Goal: Transaction & Acquisition: Obtain resource

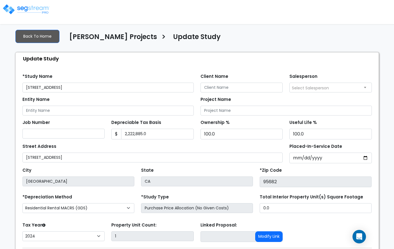
select select "2024"
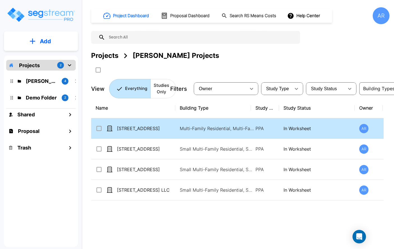
click at [147, 133] on td "[STREET_ADDRESS]" at bounding box center [133, 128] width 84 height 20
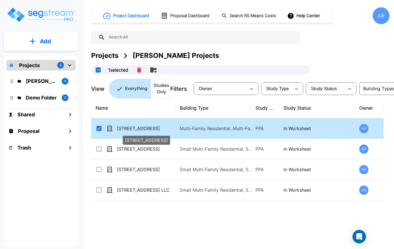
click at [150, 127] on p "[STREET_ADDRESS]" at bounding box center [145, 128] width 56 height 7
checkbox input "false"
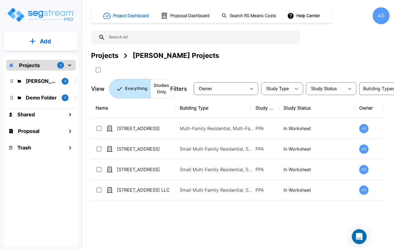
click at [359, 236] on icon "Open Intercom Messenger" at bounding box center [359, 236] width 6 height 7
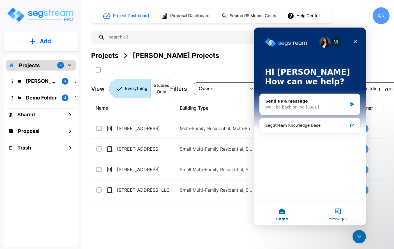
click at [341, 215] on button "Messages" at bounding box center [338, 214] width 56 height 22
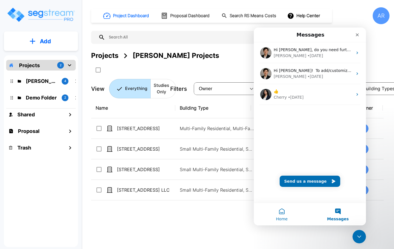
click at [283, 211] on button "Home" at bounding box center [282, 214] width 56 height 22
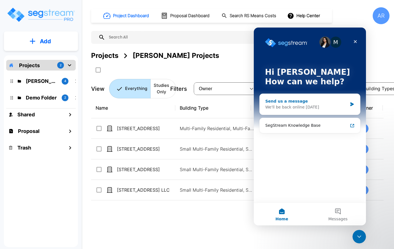
click at [320, 108] on div "We'll be back online tomorrow" at bounding box center [307, 107] width 82 height 6
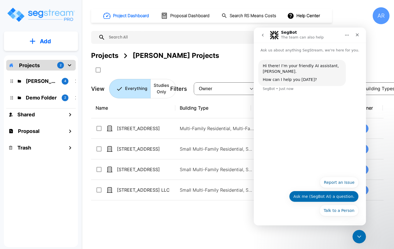
click at [341, 197] on button "Ask me (SegBot AI) a question." at bounding box center [324, 196] width 70 height 11
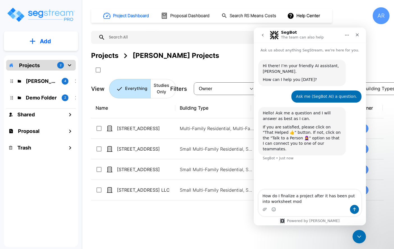
type textarea "How do I finalize a project after it has been put into worksheet mode"
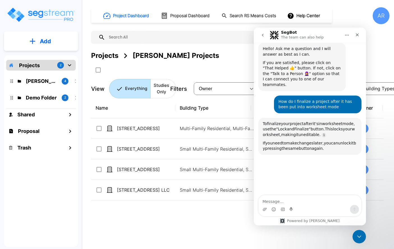
scroll to position [113, 0]
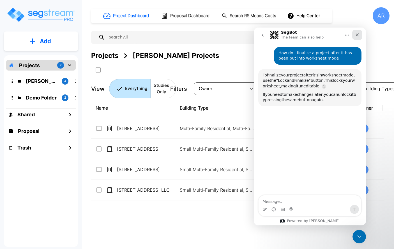
click at [357, 35] on icon "Close" at bounding box center [357, 34] width 3 height 3
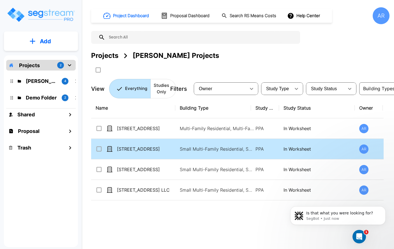
scroll to position [0, 0]
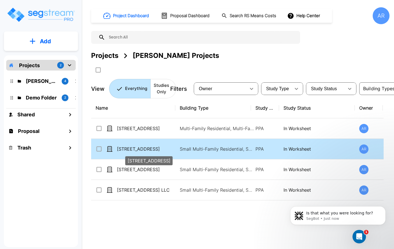
click at [160, 151] on p "[STREET_ADDRESS]" at bounding box center [145, 148] width 56 height 7
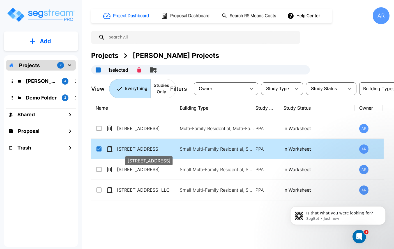
click at [160, 151] on p "[STREET_ADDRESS]" at bounding box center [145, 148] width 56 height 7
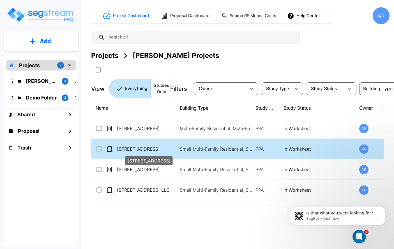
click at [160, 151] on p "[STREET_ADDRESS]" at bounding box center [145, 148] width 56 height 7
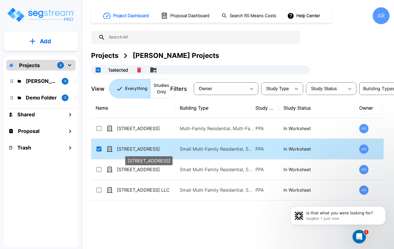
click at [160, 151] on p "[STREET_ADDRESS]" at bounding box center [145, 148] width 56 height 7
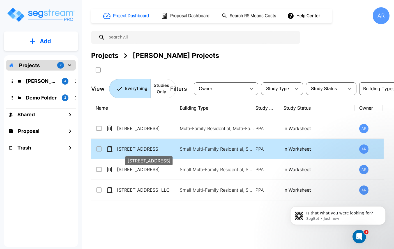
click at [126, 147] on p "[STREET_ADDRESS]" at bounding box center [145, 148] width 56 height 7
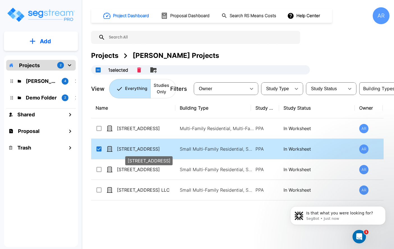
checkbox input "true"
click at [126, 147] on p "[STREET_ADDRESS]" at bounding box center [145, 148] width 56 height 7
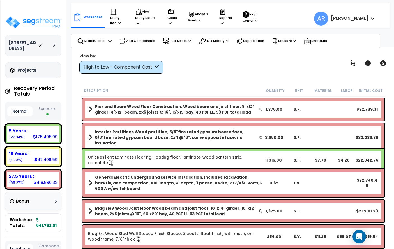
click at [49, 110] on button "Squeeze" at bounding box center [46, 111] width 25 height 15
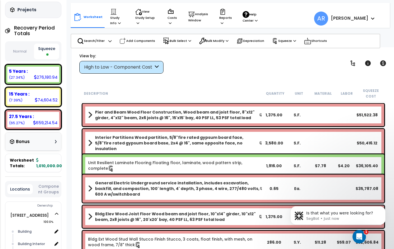
scroll to position [86, 0]
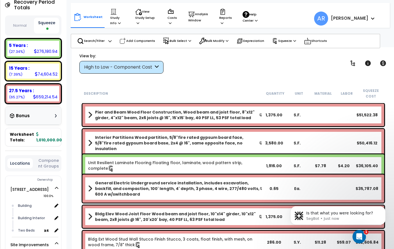
click at [49, 117] on div "Bonus" at bounding box center [33, 115] width 47 height 11
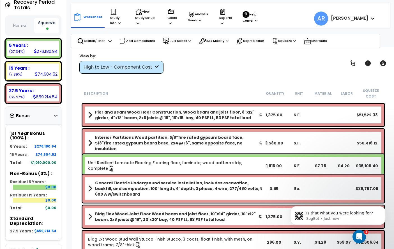
click at [49, 117] on div "Bonus" at bounding box center [33, 115] width 47 height 11
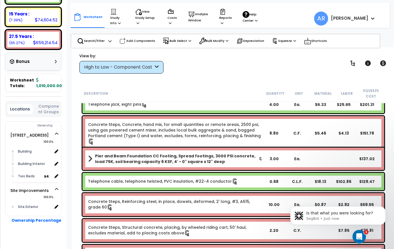
scroll to position [3305, 0]
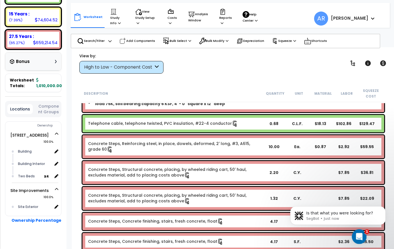
click at [359, 234] on icon "Open Intercom Messenger" at bounding box center [359, 235] width 4 height 4
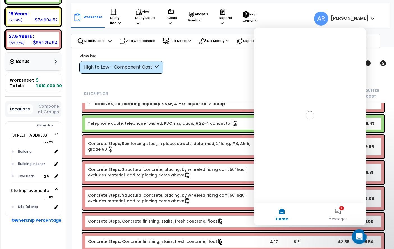
scroll to position [0, 0]
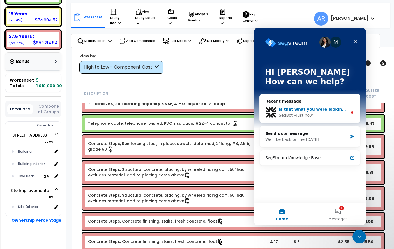
click at [322, 107] on span "Is that what you were looking for?" at bounding box center [317, 109] width 76 height 4
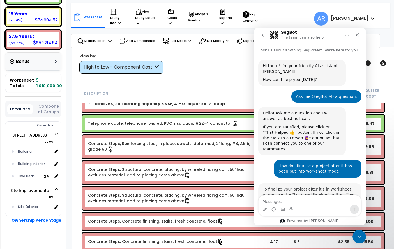
scroll to position [1, 0]
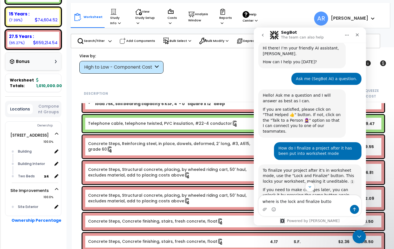
type textarea "where is the lock and finalize buttom"
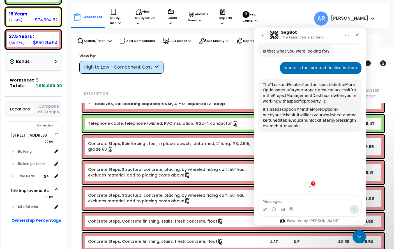
scroll to position [174, 0]
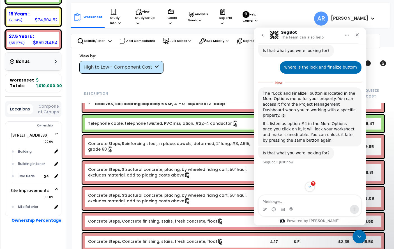
click at [231, 77] on div "Worksheet Study Info Study Setup Add Property Unit Template study Clone study AR" at bounding box center [233, 171] width 323 height 249
click at [356, 36] on icon "Close" at bounding box center [357, 35] width 4 height 4
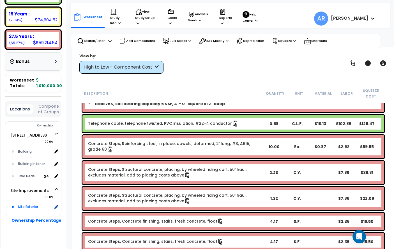
scroll to position [0, 0]
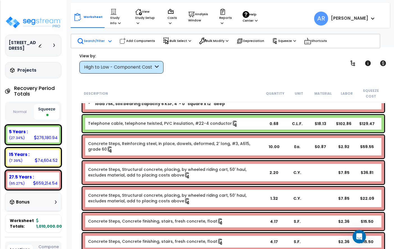
click at [108, 39] on icon at bounding box center [109, 41] width 3 height 4
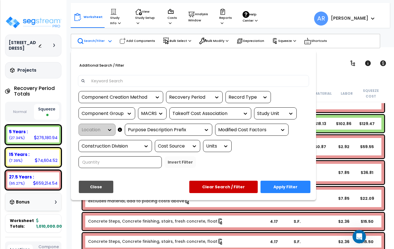
click at [109, 40] on div at bounding box center [197, 124] width 394 height 249
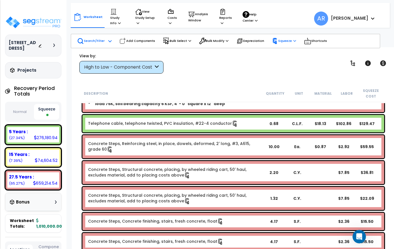
click at [288, 41] on p "Squeeze" at bounding box center [284, 41] width 24 height 6
click at [342, 66] on div "View by: High to Low - Component Cost High to Low - Component Cost" at bounding box center [233, 63] width 312 height 21
click at [317, 38] on p "Shortcuts" at bounding box center [315, 41] width 23 height 8
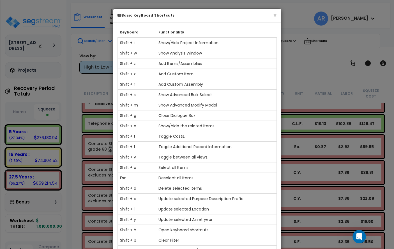
click at [272, 16] on h6 "Basic KeyBoard Shortcuts" at bounding box center [197, 15] width 159 height 5
click at [273, 16] on button "×" at bounding box center [275, 15] width 4 height 6
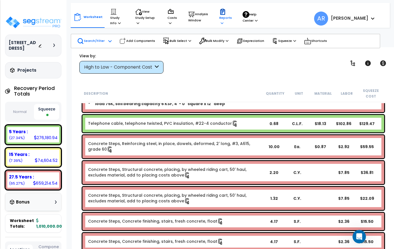
click at [223, 20] on p "Reports" at bounding box center [225, 16] width 13 height 17
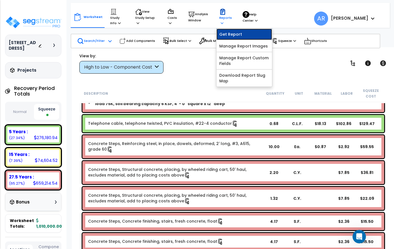
click at [234, 32] on link "Get Report" at bounding box center [245, 34] width 56 height 11
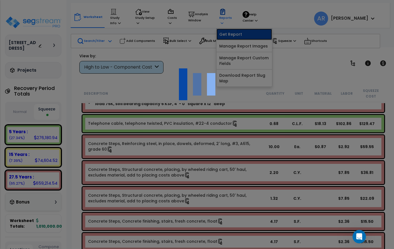
scroll to position [130, 0]
click at [248, 24] on div at bounding box center [197, 124] width 394 height 249
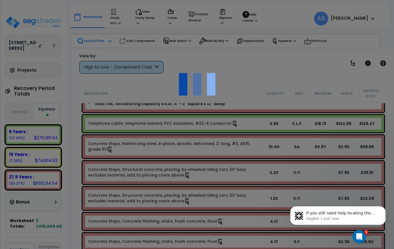
scroll to position [25, 0]
click at [258, 218] on div at bounding box center [197, 124] width 394 height 249
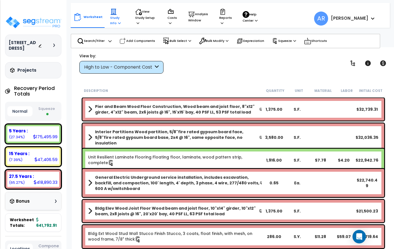
click at [113, 17] on p "Study Info" at bounding box center [117, 16] width 14 height 17
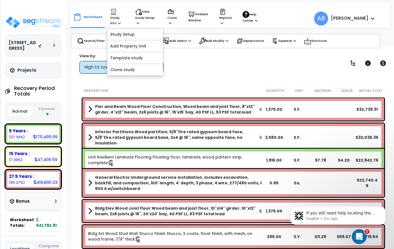
click at [360, 239] on icon "Open Intercom Messenger" at bounding box center [358, 235] width 9 height 9
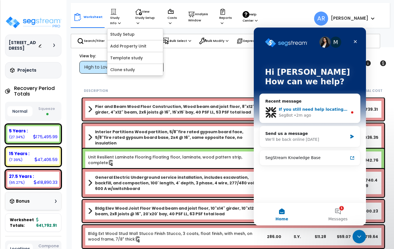
click at [310, 112] on div "• 2m ago" at bounding box center [302, 115] width 17 height 6
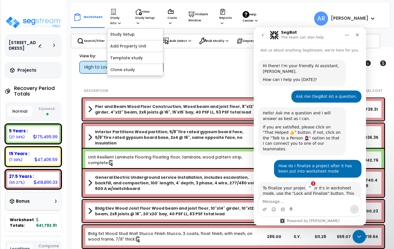
scroll to position [1, 0]
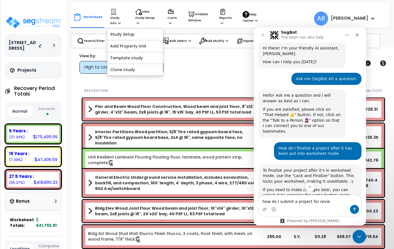
type textarea "how do I submit a project for review"
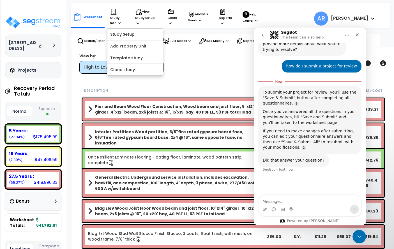
scroll to position [9, 0]
type textarea "A"
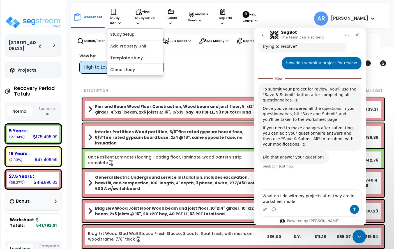
type textarea "What do I do with my projects after they are in worksheet mode?"
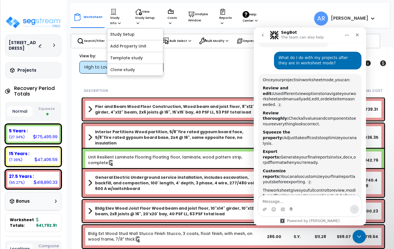
scroll to position [25, 0]
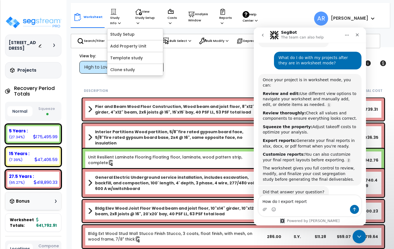
type textarea "How do I export reports"
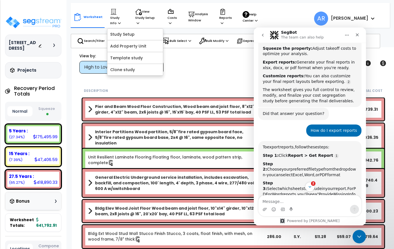
scroll to position [544, 0]
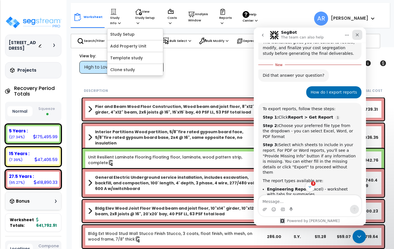
click at [357, 31] on div "Close" at bounding box center [358, 35] width 10 height 10
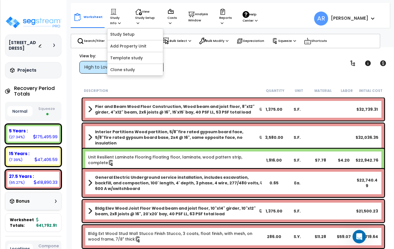
scroll to position [581, 0]
click at [220, 63] on div "View by: High to Low - Component Cost High to Low - Component Cost" at bounding box center [233, 63] width 312 height 21
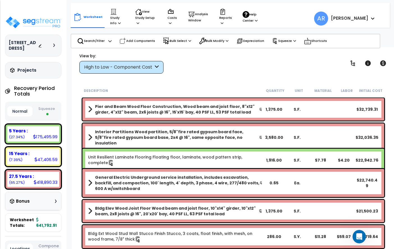
click at [52, 104] on button "Squeeze" at bounding box center [46, 111] width 25 height 15
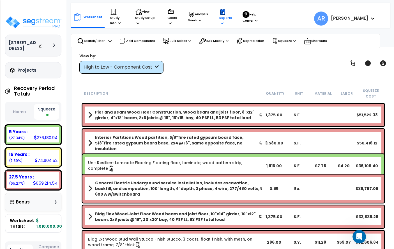
click at [223, 19] on p "Reports" at bounding box center [225, 16] width 13 height 17
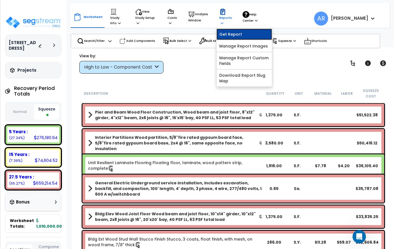
click at [229, 35] on link "Get Report" at bounding box center [245, 34] width 56 height 11
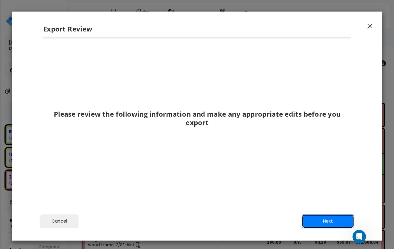
click at [319, 221] on button "Next" at bounding box center [328, 221] width 52 height 14
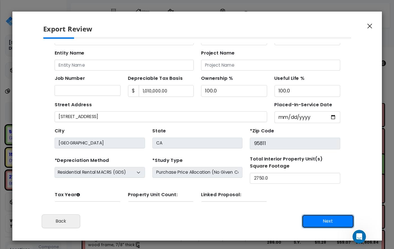
scroll to position [25, 0]
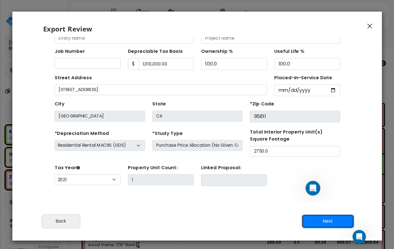
click at [332, 222] on button "Next" at bounding box center [328, 221] width 52 height 14
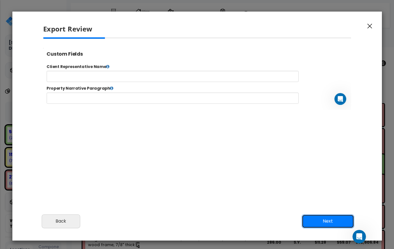
scroll to position [0, 0]
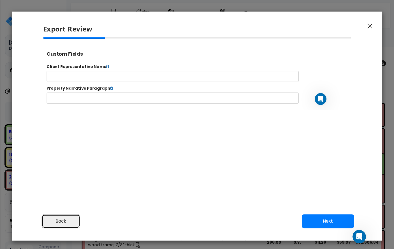
click at [72, 216] on button "Back" at bounding box center [61, 221] width 39 height 14
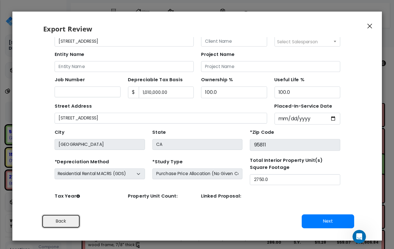
scroll to position [26, 0]
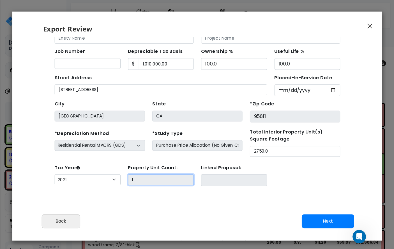
click at [143, 164] on input "1" at bounding box center [150, 165] width 60 height 10
click at [323, 214] on button "Next" at bounding box center [328, 221] width 52 height 14
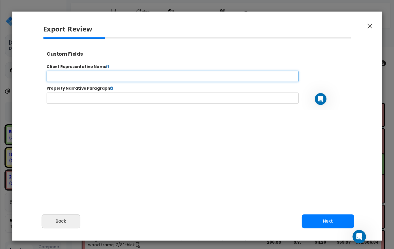
click at [177, 81] on input "text" at bounding box center [190, 80] width 287 height 13
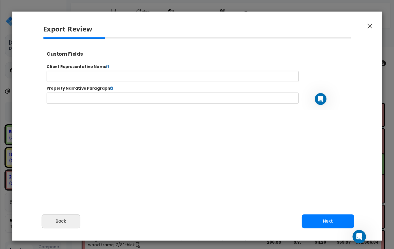
click at [117, 69] on label "Client Representative Name" at bounding box center [220, 69] width 354 height 6
click at [116, 69] on icon at bounding box center [117, 69] width 4 height 4
click at [115, 68] on icon at bounding box center [117, 69] width 4 height 4
click at [332, 222] on button "Next" at bounding box center [328, 221] width 52 height 14
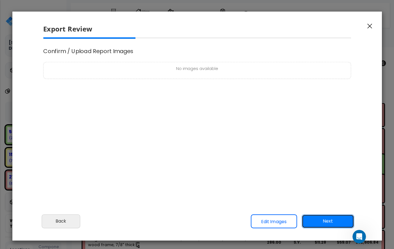
click at [319, 219] on button "Next" at bounding box center [328, 221] width 52 height 14
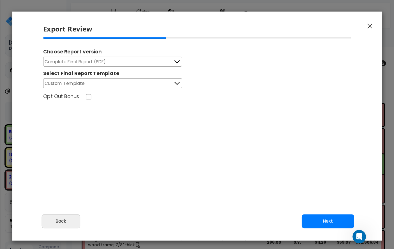
click at [170, 86] on button "Custom Template" at bounding box center [112, 83] width 139 height 10
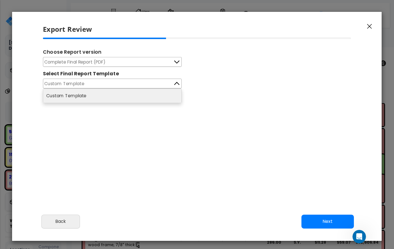
click at [161, 94] on li "Custom Template" at bounding box center [112, 96] width 138 height 14
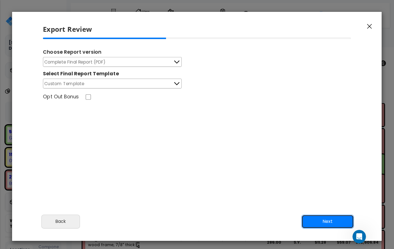
click at [326, 217] on button "Next" at bounding box center [328, 221] width 52 height 14
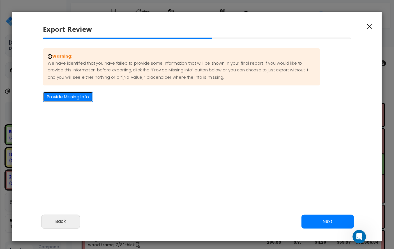
click at [75, 100] on button "Provide Missing Info" at bounding box center [68, 96] width 50 height 10
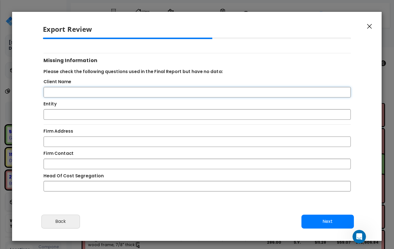
click at [105, 90] on input "Client Name" at bounding box center [198, 92] width 308 height 10
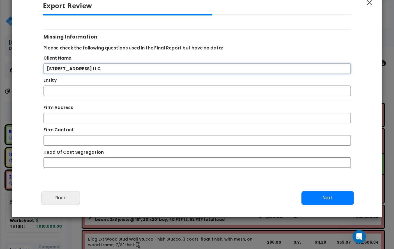
type input "2107 27th St LLC"
click at [77, 91] on input "Entity" at bounding box center [198, 91] width 308 height 10
click at [86, 61] on div "Client Name" at bounding box center [197, 59] width 317 height 9
click at [86, 68] on input "2107 27th St LLC" at bounding box center [198, 68] width 308 height 10
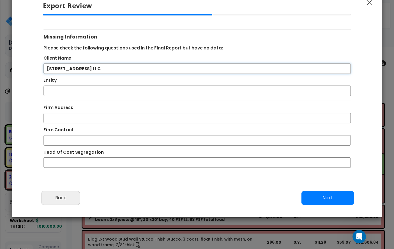
click at [86, 68] on input "2107 27th St LLC" at bounding box center [198, 68] width 308 height 10
click at [93, 100] on div "Missing Information Please check the following questions used in the Final Repo…" at bounding box center [198, 98] width 308 height 138
click at [93, 92] on input "Entity" at bounding box center [198, 91] width 308 height 10
paste input "2107 27th St LLC"
type input "2107 27th St LLC"
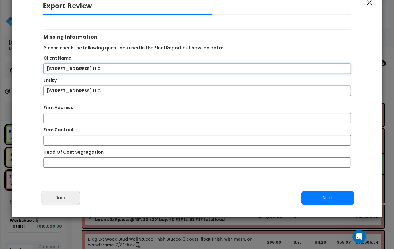
drag, startPoint x: 81, startPoint y: 68, endPoint x: 24, endPoint y: 66, distance: 56.7
click at [24, 66] on div "Please review the following information and make any appropriate edits before y…" at bounding box center [197, 100] width 370 height 172
type input "Albert Romo"
click at [53, 113] on input "Firm Address" at bounding box center [198, 118] width 308 height 10
type input "704 Natoma St, Folsom, CA 95630"
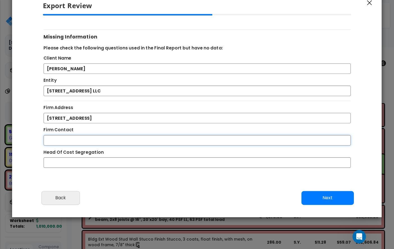
click at [109, 138] on input "Firm Contact" at bounding box center [198, 140] width 308 height 10
click at [91, 151] on label "Head Of Cost Segregation" at bounding box center [74, 151] width 60 height 7
click at [91, 157] on input "Head Of Cost Segregation" at bounding box center [198, 162] width 308 height 10
click at [91, 139] on input "[PERSON_NAME]" at bounding box center [198, 140] width 308 height 10
type input "A"
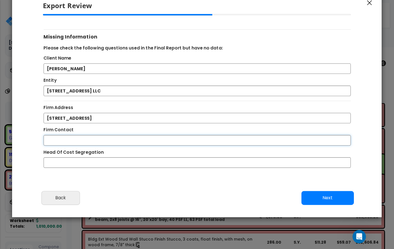
type input "r"
type input "R"
type input "Albert Romo"
click at [94, 163] on input "Head Of Cost Segregation" at bounding box center [198, 162] width 308 height 10
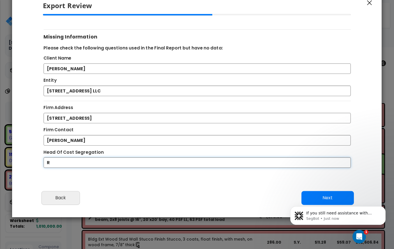
scroll to position [621, 0]
type input "Ryan Romo"
click at [335, 197] on body "If you still need assistance with exporting reports or any other part of your p…" at bounding box center [338, 213] width 108 height 35
click at [350, 197] on body "If you still need assistance with exporting reports or any other part of your p…" at bounding box center [338, 213] width 108 height 35
click at [342, 198] on body "If you still need assistance with exporting reports or any other part of your p…" at bounding box center [338, 213] width 108 height 35
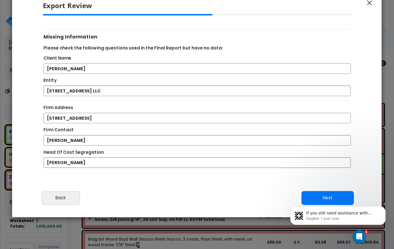
click at [348, 196] on div "If you still need assistance with exporting reports or any other part of your p…" at bounding box center [338, 189] width 103 height 70
click at [347, 197] on div "If you still need assistance with exporting reports or any other part of your p…" at bounding box center [338, 189] width 103 height 70
click at [365, 232] on div "Open Intercom Messenger" at bounding box center [358, 235] width 19 height 19
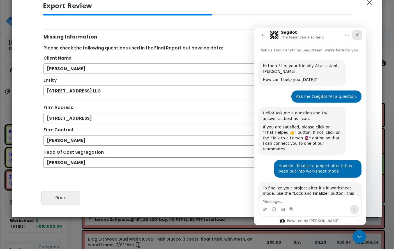
scroll to position [1, 0]
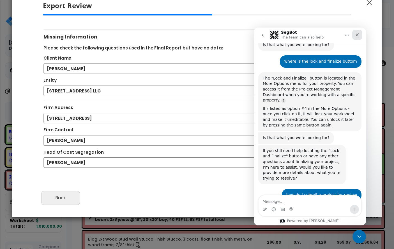
click at [357, 36] on icon "Close" at bounding box center [357, 35] width 4 height 4
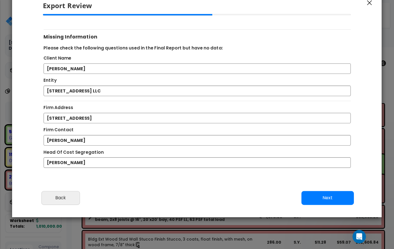
scroll to position [630, 0]
click at [321, 196] on button "Next" at bounding box center [328, 198] width 52 height 14
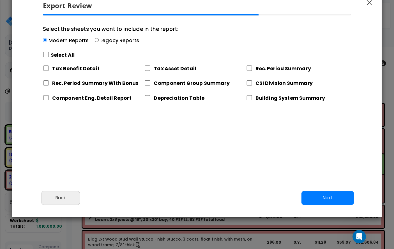
click at [47, 51] on div "Select All" at bounding box center [111, 55] width 136 height 10
click at [47, 42] on input "Select the sheets you want to include in the report: Modern Reports Legacy Repo…" at bounding box center [45, 40] width 4 height 4
click at [46, 52] on input "Select the sheets you want to include in the report: Modern Reports Legacy Repo…" at bounding box center [46, 54] width 6 height 5
checkbox input "true"
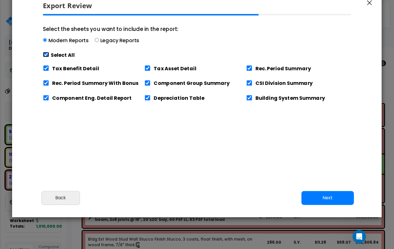
checkbox input "true"
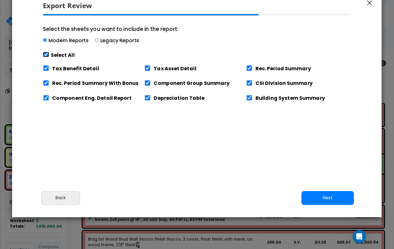
checkbox input "true"
click at [332, 194] on button "Next" at bounding box center [328, 198] width 52 height 14
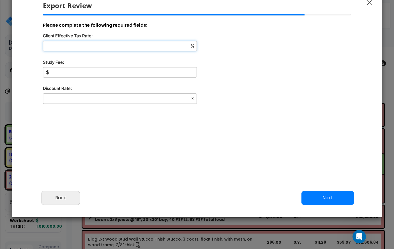
click at [113, 44] on input "Client Effective Tax Rate:" at bounding box center [120, 46] width 154 height 10
type input "34"
click at [86, 68] on input "Study Fee:" at bounding box center [120, 72] width 154 height 10
type input "7,000"
click at [114, 107] on div "%" at bounding box center [196, 102] width 317 height 18
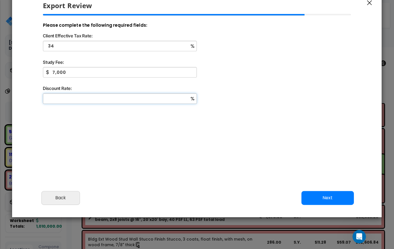
click at [117, 102] on input "Discount Rate:" at bounding box center [120, 98] width 154 height 10
type input "9"
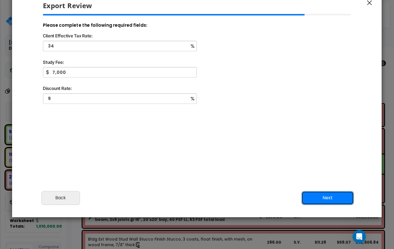
click at [315, 198] on button "Next" at bounding box center [328, 198] width 52 height 14
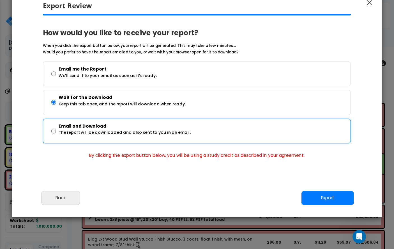
click at [174, 132] on p "The report will be downloaded and also sent to you in an email." at bounding box center [125, 132] width 132 height 7
click at [56, 132] on input "Email and Download The report will be downloaded and also sent to you in an ema…" at bounding box center [53, 131] width 5 height 20
radio input "true"
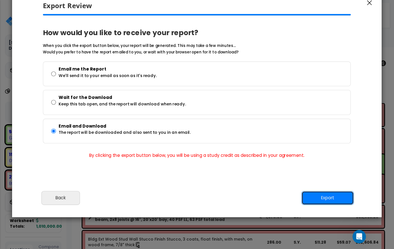
click at [313, 195] on button "Export" at bounding box center [328, 198] width 52 height 14
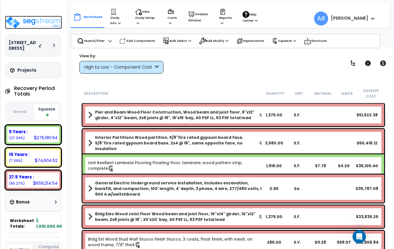
click at [40, 24] on img at bounding box center [33, 22] width 57 height 13
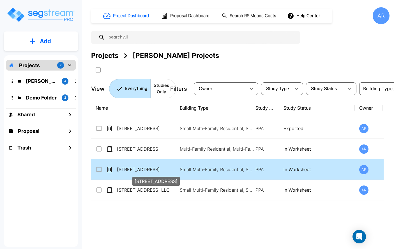
click at [130, 170] on p "[STREET_ADDRESS]" at bounding box center [145, 169] width 56 height 7
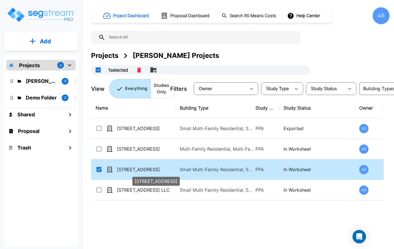
checkbox input "true"
click at [130, 170] on p "[STREET_ADDRESS]" at bounding box center [145, 169] width 56 height 7
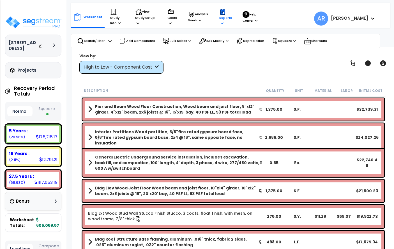
click at [225, 17] on p "Reports" at bounding box center [225, 16] width 13 height 17
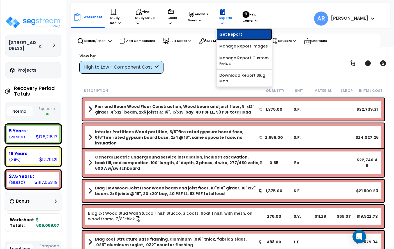
click at [228, 31] on link "Get Report" at bounding box center [245, 34] width 56 height 11
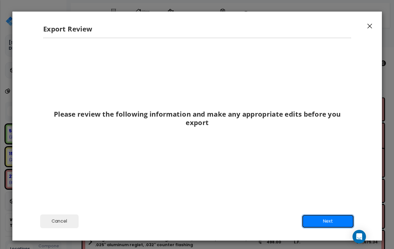
click at [318, 218] on button "Next" at bounding box center [328, 221] width 52 height 14
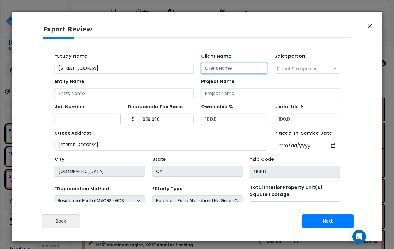
click at [197, 67] on input "Client Name" at bounding box center [216, 66] width 60 height 10
type input "[PERSON_NAME]"
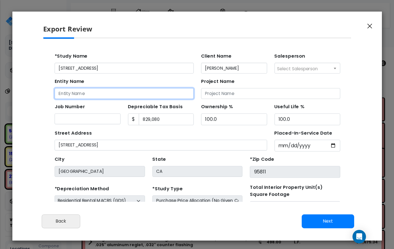
click at [130, 86] on input "Entity Name" at bounding box center [116, 89] width 127 height 10
type input "@"
type input "2026 E St LLC"
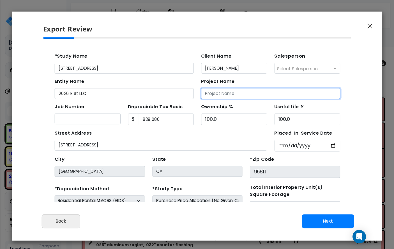
click at [210, 92] on input "Project Name" at bounding box center [249, 89] width 127 height 10
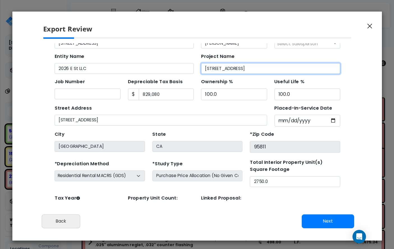
scroll to position [23, 0]
type input "[STREET_ADDRESS]"
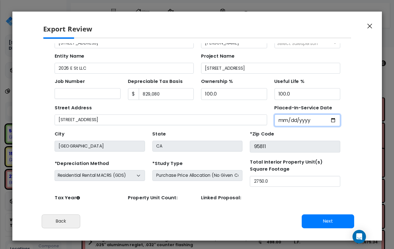
click at [264, 113] on input "Placed-In-Service Date" at bounding box center [283, 113] width 60 height 11
click at [262, 114] on input "Placed-In-Service Date" at bounding box center [283, 113] width 60 height 11
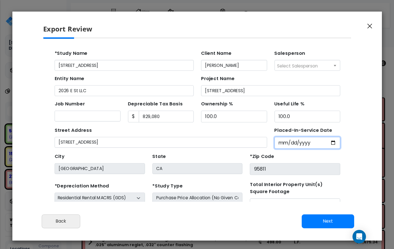
scroll to position [0, 0]
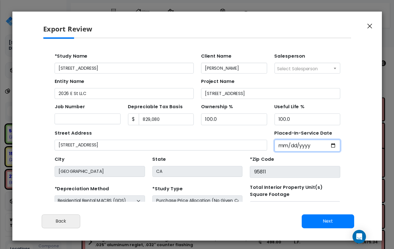
click at [305, 137] on input "Placed-In-Service Date" at bounding box center [283, 136] width 60 height 11
click at [369, 26] on icon "button" at bounding box center [370, 26] width 5 height 5
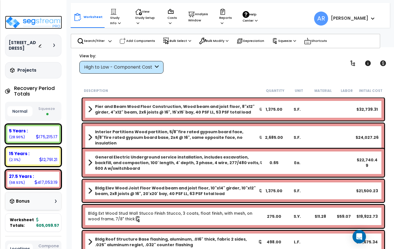
click at [51, 26] on img at bounding box center [33, 22] width 57 height 13
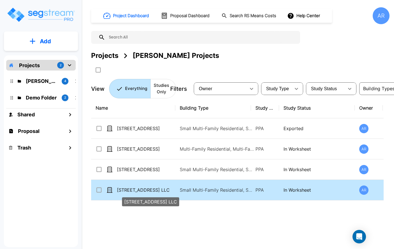
click at [156, 191] on p "[STREET_ADDRESS] LLC" at bounding box center [145, 189] width 56 height 7
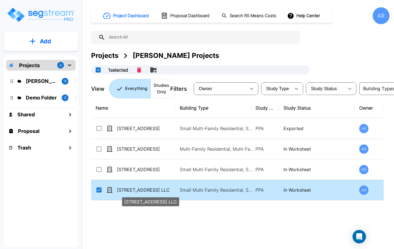
click at [156, 191] on p "[STREET_ADDRESS] LLC" at bounding box center [145, 189] width 56 height 7
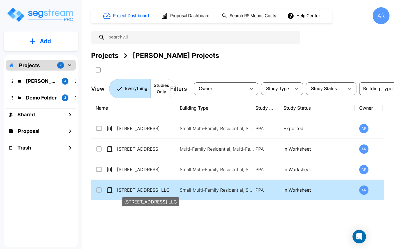
click at [156, 191] on p "[STREET_ADDRESS] LLC" at bounding box center [145, 189] width 56 height 7
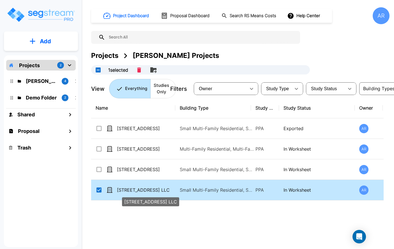
click at [156, 191] on p "[STREET_ADDRESS] LLC" at bounding box center [145, 189] width 56 height 7
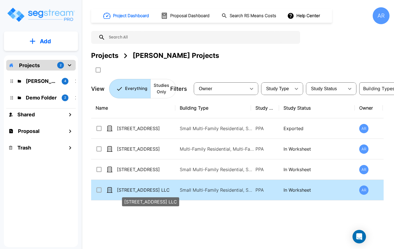
click at [134, 188] on p "[STREET_ADDRESS] LLC" at bounding box center [145, 189] width 56 height 7
checkbox input "true"
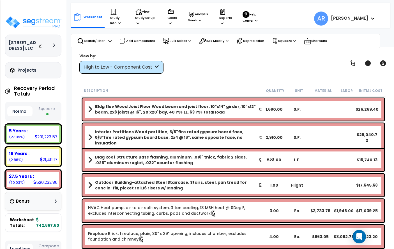
click at [46, 112] on button "Squeeze" at bounding box center [46, 111] width 25 height 15
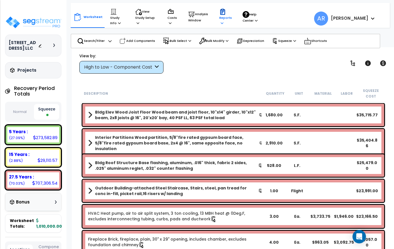
click at [219, 20] on p "Reports" at bounding box center [225, 16] width 13 height 17
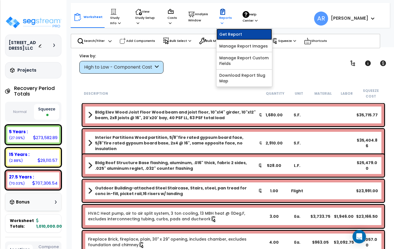
click at [235, 33] on link "Get Report" at bounding box center [245, 34] width 56 height 11
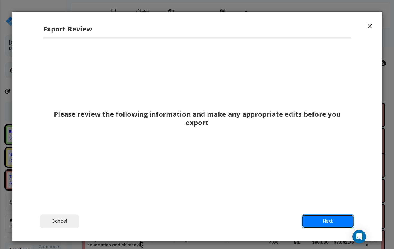
click at [318, 225] on button "Next" at bounding box center [328, 221] width 52 height 14
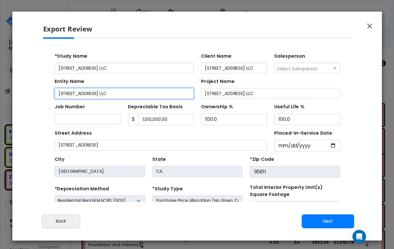
click at [112, 90] on input "515 18th Street LLC" at bounding box center [116, 89] width 127 height 10
click at [112, 90] on input "[STREET_ADDRESS] LLC" at bounding box center [116, 89] width 127 height 10
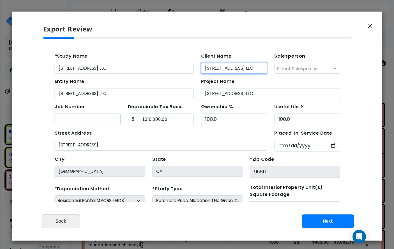
click at [203, 68] on input "[STREET_ADDRESS] LLC" at bounding box center [216, 66] width 60 height 10
type input "Albert Romo"
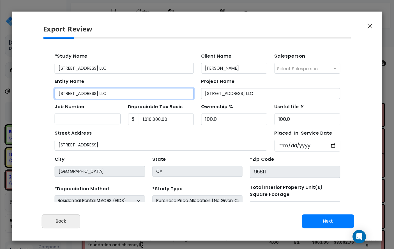
click at [98, 88] on input "[STREET_ADDRESS] LLC" at bounding box center [116, 89] width 127 height 10
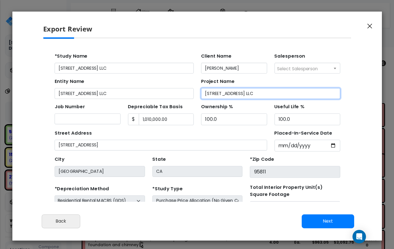
click at [231, 90] on input "[STREET_ADDRESS] LLC" at bounding box center [249, 89] width 127 height 10
type input "515 18th Street"
click at [92, 98] on div "Job Number" at bounding box center [83, 107] width 60 height 20
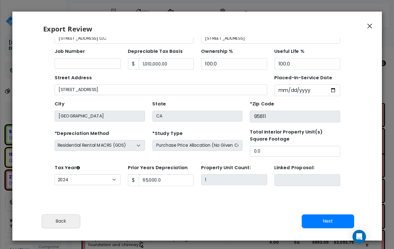
scroll to position [24, 0]
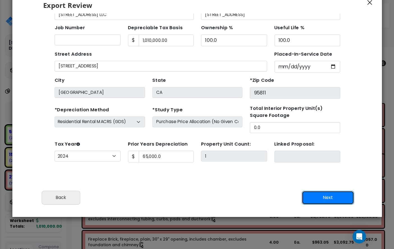
click at [319, 195] on button "Next" at bounding box center [328, 197] width 52 height 14
type input "65000"
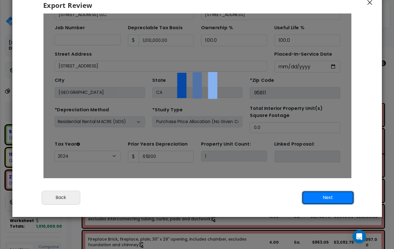
scroll to position [0, 0]
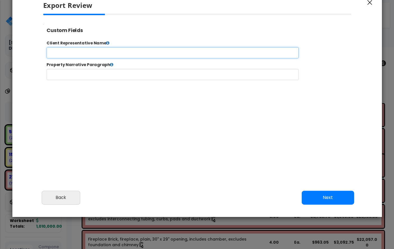
click at [161, 56] on input "text" at bounding box center [190, 56] width 287 height 13
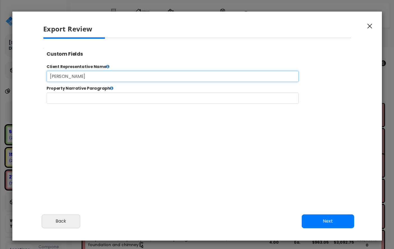
type input "[PERSON_NAME]"
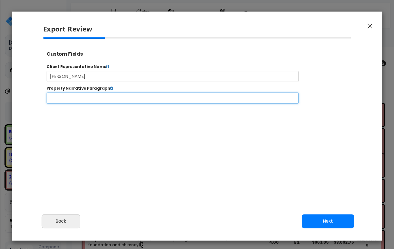
click at [74, 108] on input "text" at bounding box center [190, 105] width 287 height 13
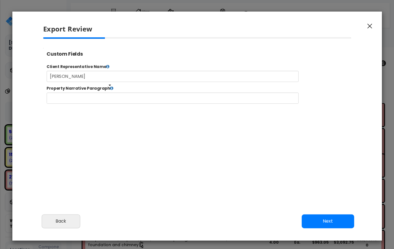
click at [119, 93] on icon at bounding box center [121, 93] width 4 height 4
click at [119, 94] on icon at bounding box center [121, 93] width 4 height 4
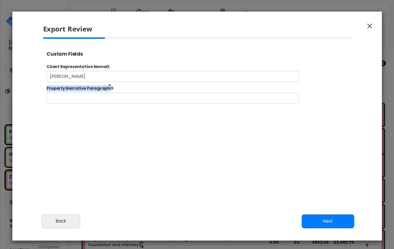
click at [119, 94] on icon at bounding box center [121, 93] width 4 height 4
click at [119, 91] on icon at bounding box center [121, 93] width 4 height 4
click at [119, 96] on icon at bounding box center [121, 93] width 4 height 4
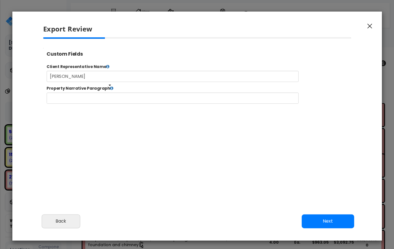
click at [119, 96] on icon at bounding box center [121, 93] width 4 height 4
click at [167, 98] on div "Property Narrative Paragraph" at bounding box center [220, 101] width 354 height 20
click at [306, 212] on div "Cancel Back Next Export Edit Images" at bounding box center [197, 225] width 370 height 31
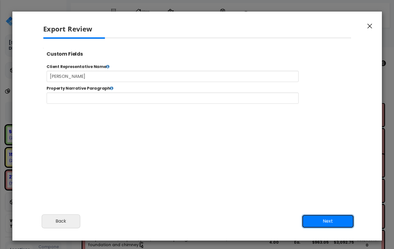
click at [306, 217] on button "Next" at bounding box center [328, 221] width 52 height 14
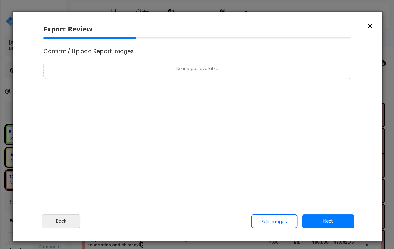
click at [176, 74] on div "No images available" at bounding box center [198, 70] width 308 height 17
click at [281, 222] on link "Edit Images" at bounding box center [274, 221] width 46 height 14
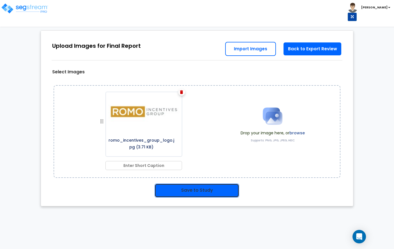
click at [195, 193] on button "Save to Study" at bounding box center [197, 190] width 85 height 14
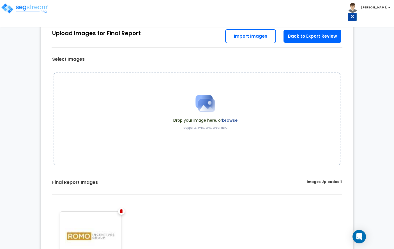
scroll to position [4, 0]
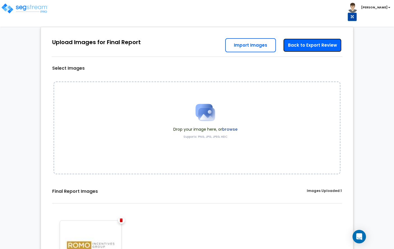
click at [313, 49] on link "Back to Export Review" at bounding box center [312, 45] width 59 height 14
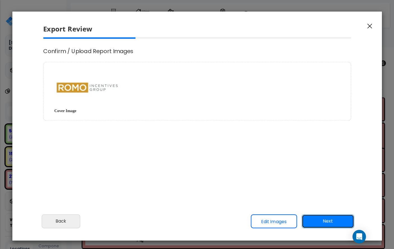
click at [323, 222] on button "Next" at bounding box center [328, 221] width 52 height 14
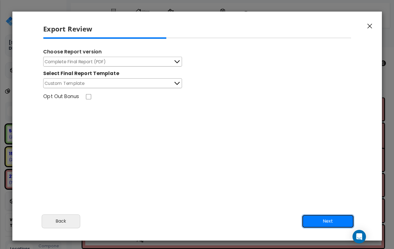
click at [311, 219] on button "Next" at bounding box center [328, 221] width 52 height 14
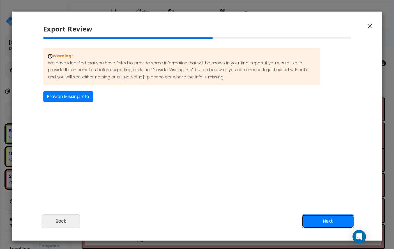
click at [317, 221] on button "Next" at bounding box center [328, 221] width 52 height 14
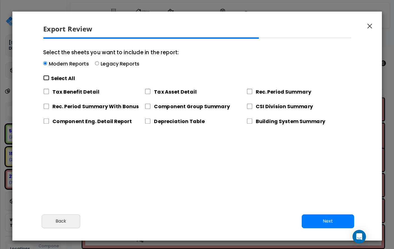
click at [44, 79] on input "Select the sheets you want to include in the report: Modern Reports Legacy Repo…" at bounding box center [46, 77] width 6 height 5
checkbox input "true"
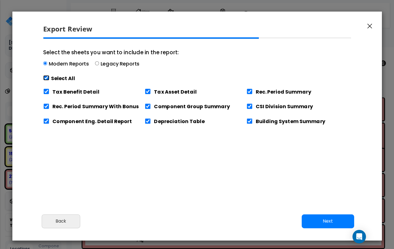
checkbox input "true"
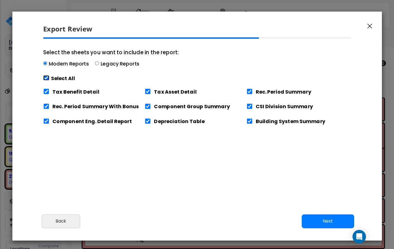
checkbox input "true"
click at [332, 223] on button "Next" at bounding box center [328, 221] width 52 height 14
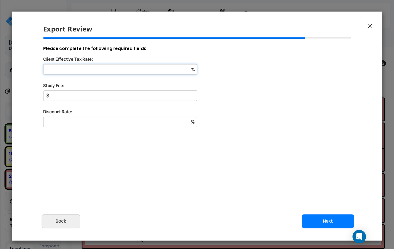
click at [133, 68] on input "Client Effective Tax Rate:" at bounding box center [120, 69] width 154 height 10
type input "34"
click at [81, 91] on input "Study Fee:" at bounding box center [120, 95] width 154 height 10
type input "7,000"
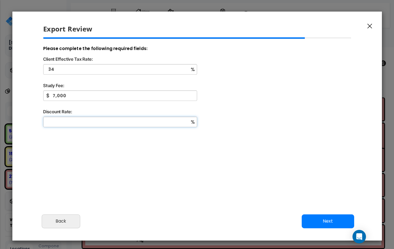
click at [81, 122] on input "Discount Rate:" at bounding box center [120, 121] width 154 height 10
type input "9"
click at [314, 220] on button "Next" at bounding box center [328, 221] width 52 height 14
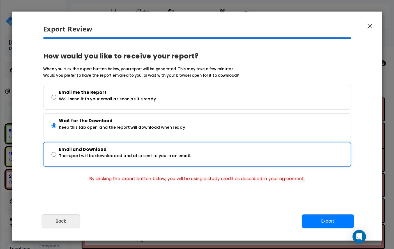
click at [113, 150] on p "Email and Download" at bounding box center [125, 149] width 132 height 7
click at [114, 152] on p "The report will be downloaded and also sent to you in an email." at bounding box center [125, 155] width 132 height 7
click at [56, 152] on input "Email and Download The report will be downloaded and also sent to you in an ema…" at bounding box center [54, 154] width 5 height 20
radio input "true"
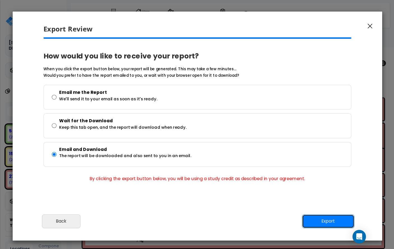
click at [338, 223] on button "Export" at bounding box center [328, 221] width 52 height 14
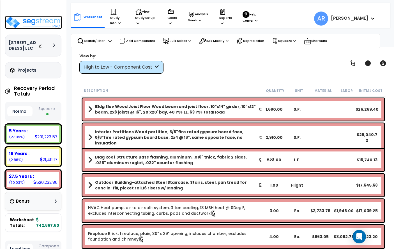
click at [39, 24] on img at bounding box center [33, 22] width 57 height 13
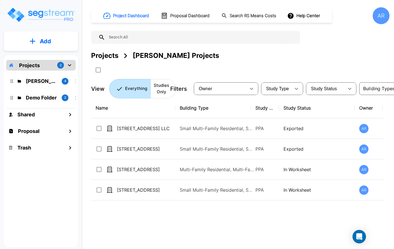
click at [47, 85] on div "[PERSON_NAME] Projects 4" at bounding box center [45, 81] width 74 height 12
click at [46, 81] on p "[PERSON_NAME] Projects" at bounding box center [41, 81] width 31 height 8
click at [71, 65] on icon "mailbox folders" at bounding box center [69, 65] width 7 height 7
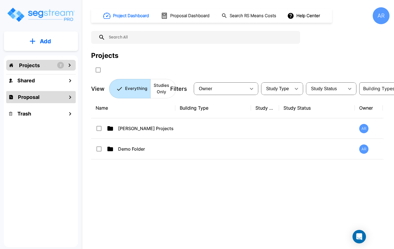
click at [56, 96] on div "Proposal" at bounding box center [41, 97] width 70 height 12
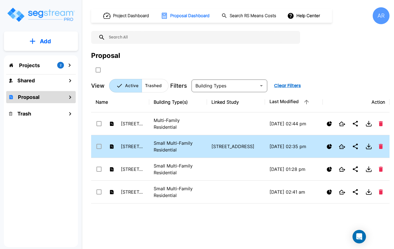
click at [187, 143] on p "Small Multi-Family Residential" at bounding box center [178, 145] width 49 height 13
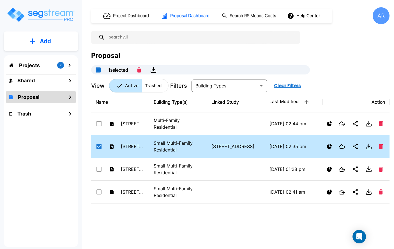
click at [187, 143] on p "Small Multi-Family Residential" at bounding box center [178, 145] width 49 height 13
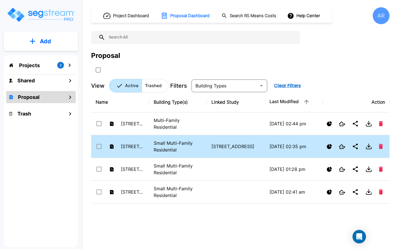
click at [187, 143] on p "Small Multi-Family Residential" at bounding box center [178, 145] width 49 height 13
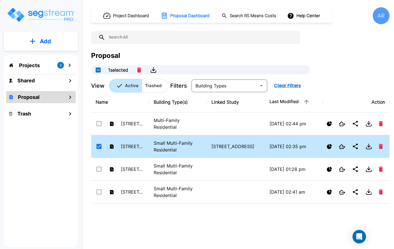
click at [187, 143] on p "Small Multi-Family Residential" at bounding box center [178, 145] width 49 height 13
checkbox input "false"
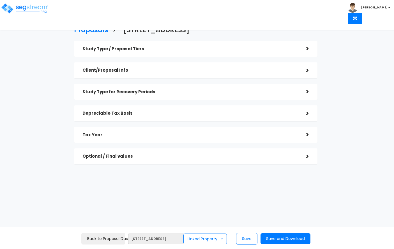
checkbox input "true"
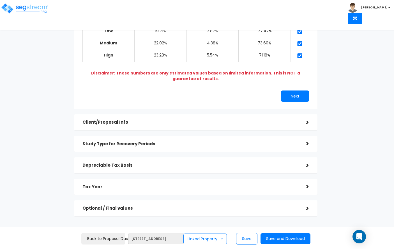
scroll to position [74, 0]
click at [159, 125] on div "Study Type / Proposal Tiers > *Study Type Small Multi-Family Residential Assist…" at bounding box center [196, 91] width 244 height 249
click at [163, 121] on div "Client/Proposal Info" at bounding box center [191, 122] width 216 height 10
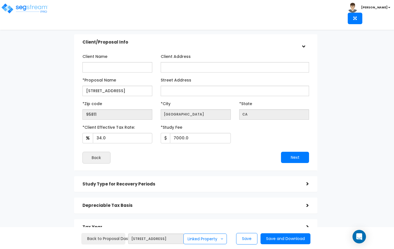
scroll to position [39, 0]
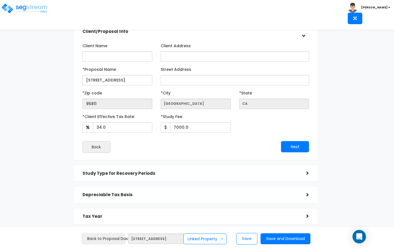
click at [165, 164] on div "Study Type / Proposal Tiers > *Study Type Small Multi-Family Residential Assist…" at bounding box center [196, 123] width 244 height 243
click at [164, 192] on h5 "Depreciable Tax Basis" at bounding box center [191, 194] width 216 height 5
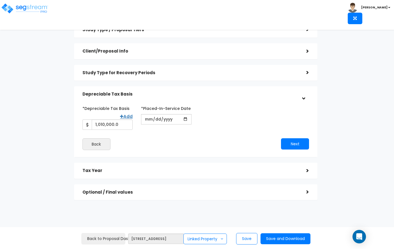
scroll to position [19, 0]
click at [297, 145] on button "Next" at bounding box center [295, 143] width 28 height 11
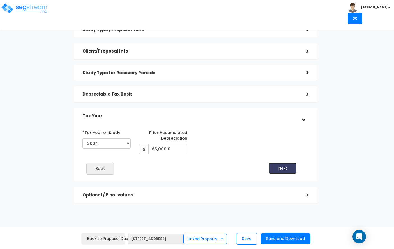
click at [288, 170] on button "Next" at bounding box center [283, 168] width 28 height 11
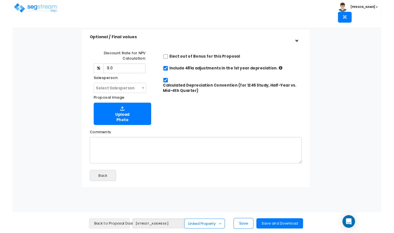
scroll to position [116, 0]
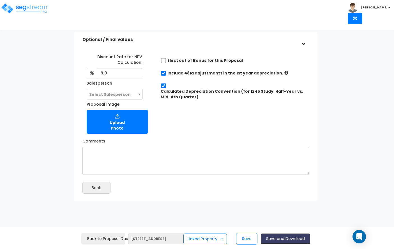
click at [280, 239] on button "Save and Download" at bounding box center [286, 238] width 50 height 11
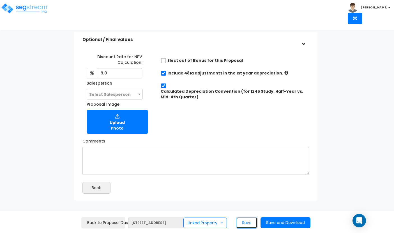
click at [250, 223] on button "Save" at bounding box center [246, 223] width 21 height 12
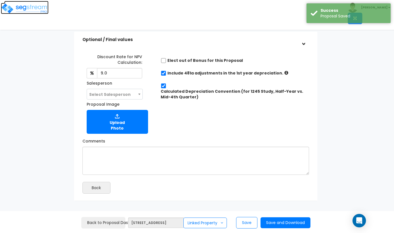
click at [36, 8] on img at bounding box center [25, 8] width 48 height 11
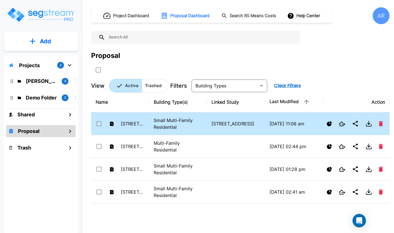
click at [174, 120] on p "Small Multi-Family Residential" at bounding box center [178, 123] width 49 height 13
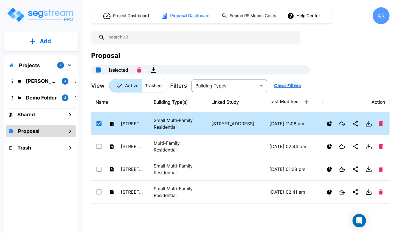
click at [174, 120] on p "Small Multi-Family Residential" at bounding box center [178, 123] width 49 height 13
checkbox input "false"
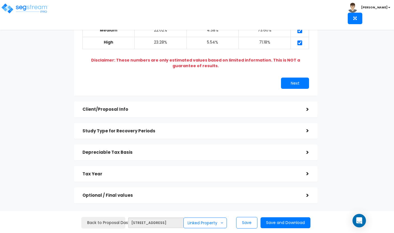
scroll to position [100, 0]
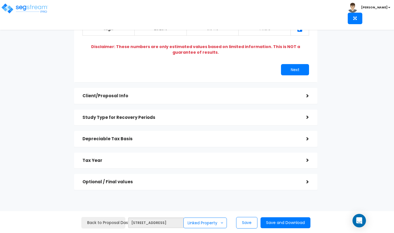
click at [222, 134] on div "Depreciable Tax Basis" at bounding box center [191, 139] width 216 height 10
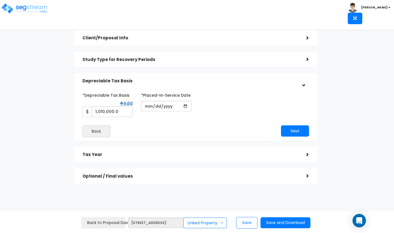
scroll to position [35, 0]
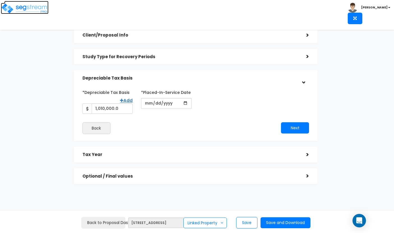
click at [19, 8] on img at bounding box center [25, 8] width 48 height 11
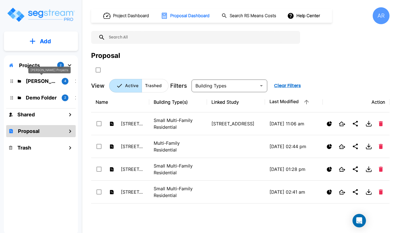
click at [45, 84] on p "[PERSON_NAME] Projects" at bounding box center [41, 81] width 31 height 8
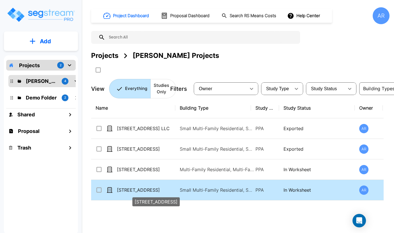
click at [148, 191] on p "[STREET_ADDRESS]" at bounding box center [145, 189] width 56 height 7
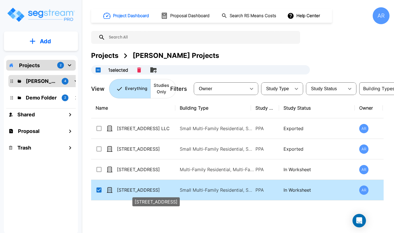
click at [148, 191] on p "[STREET_ADDRESS]" at bounding box center [145, 189] width 56 height 7
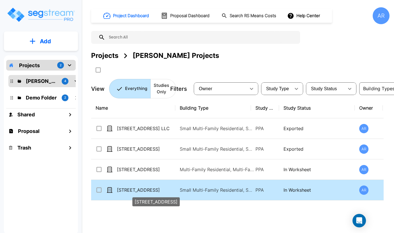
checkbox input "false"
click at [148, 191] on p "[STREET_ADDRESS]" at bounding box center [145, 189] width 56 height 7
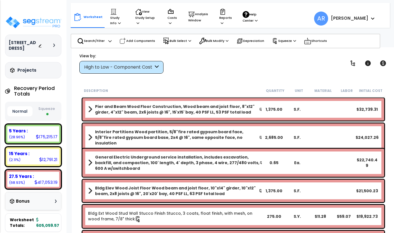
click at [50, 104] on button "Squeeze" at bounding box center [46, 111] width 25 height 15
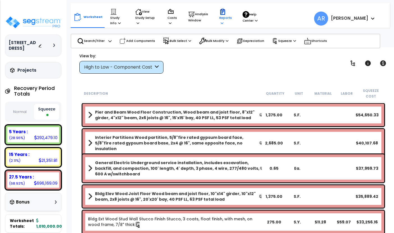
click at [224, 17] on p "Reports" at bounding box center [225, 16] width 13 height 17
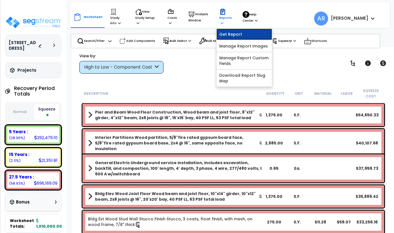
click at [226, 35] on link "Get Report" at bounding box center [245, 34] width 56 height 11
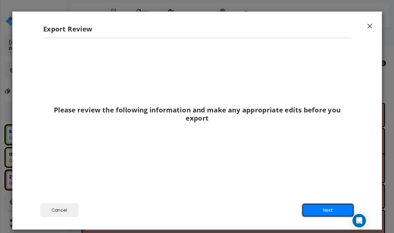
click at [321, 207] on button "Next" at bounding box center [328, 210] width 52 height 14
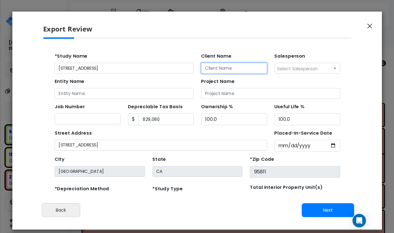
click at [216, 66] on input "Client Name" at bounding box center [216, 66] width 60 height 10
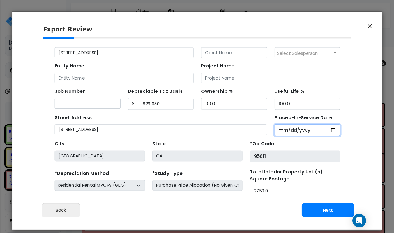
click at [258, 126] on input "Placed-In-Service Date" at bounding box center [283, 122] width 60 height 11
click at [261, 123] on input "Placed-In-Service Date" at bounding box center [283, 122] width 60 height 11
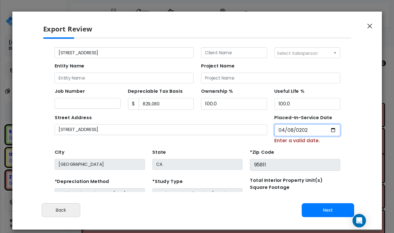
type input "2022-04-08"
select select "2022"
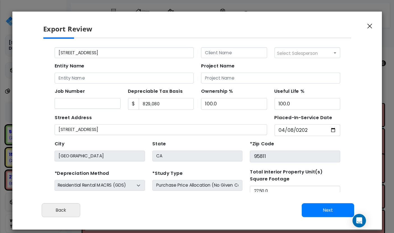
click at [243, 137] on div "*Zip Code 95811" at bounding box center [272, 140] width 82 height 21
click at [145, 97] on input "829,080" at bounding box center [155, 98] width 50 height 11
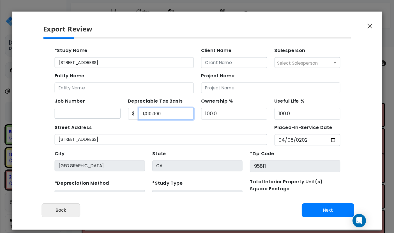
scroll to position [0, 0]
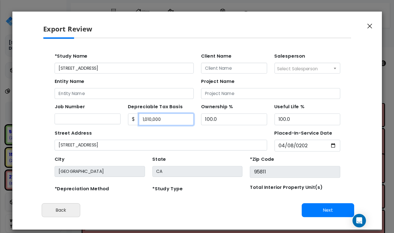
type input "1,010,000"
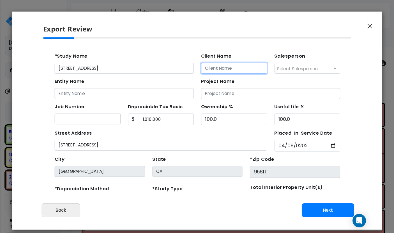
click at [207, 65] on input "Client Name" at bounding box center [216, 66] width 60 height 10
type input "[PERSON_NAME]"
click at [143, 83] on div "Entity Name" at bounding box center [116, 84] width 127 height 20
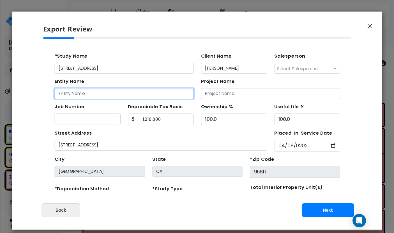
click at [143, 86] on input "Entity Name" at bounding box center [116, 89] width 127 height 10
type input "2026 E St LLC"
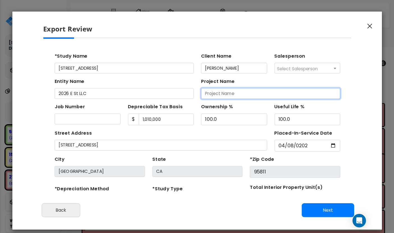
click at [230, 90] on input "Project Name" at bounding box center [249, 89] width 127 height 10
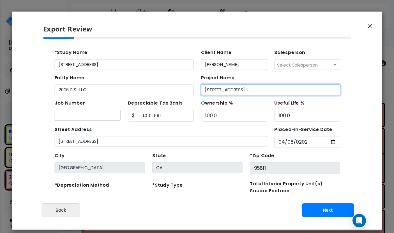
scroll to position [26, 0]
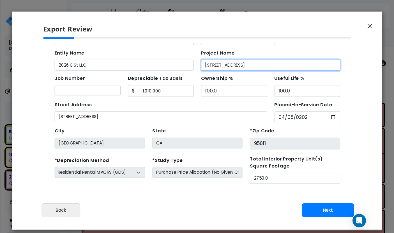
type input "[STREET_ADDRESS]"
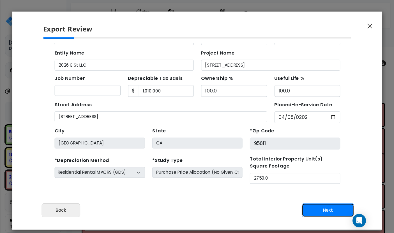
click at [315, 209] on button "Next" at bounding box center [328, 210] width 52 height 14
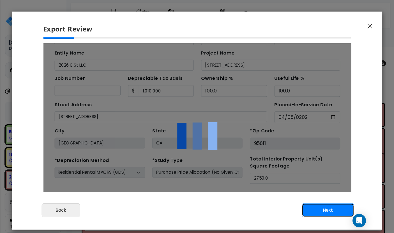
scroll to position [0, 0]
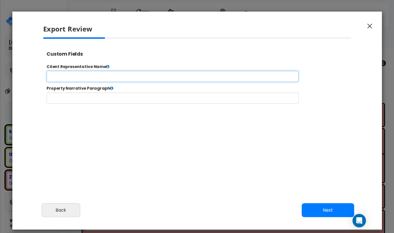
click at [168, 81] on input "text" at bounding box center [190, 80] width 287 height 13
type input "[PERSON_NAME]"
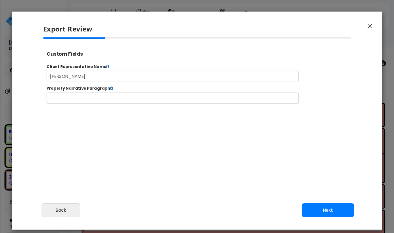
click at [111, 70] on label "Client Representative Name" at bounding box center [220, 69] width 354 height 6
click at [112, 70] on label "Client Representative Name" at bounding box center [220, 69] width 354 height 6
click at [115, 70] on icon at bounding box center [117, 69] width 4 height 4
click at [119, 93] on icon at bounding box center [121, 93] width 4 height 4
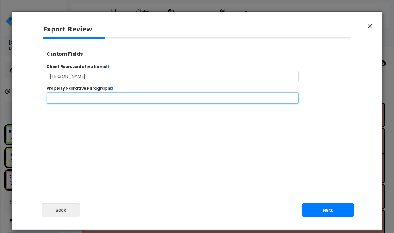
click at [117, 106] on input "text" at bounding box center [190, 105] width 287 height 13
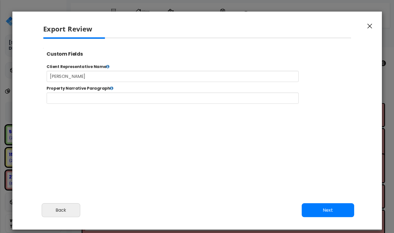
click at [319, 204] on button "Next" at bounding box center [328, 210] width 52 height 14
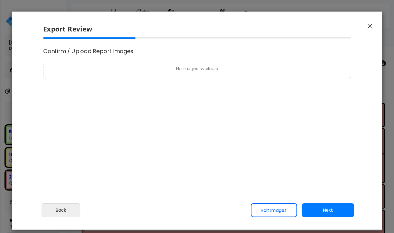
click at [316, 212] on button "Next" at bounding box center [328, 210] width 52 height 14
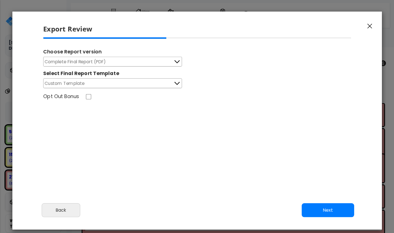
click at [318, 207] on button "Next" at bounding box center [328, 210] width 52 height 14
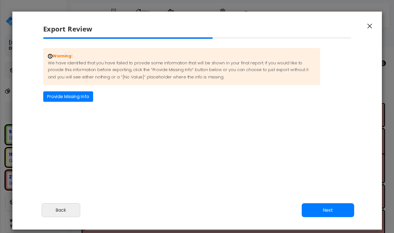
click at [312, 208] on button "Next" at bounding box center [328, 210] width 52 height 14
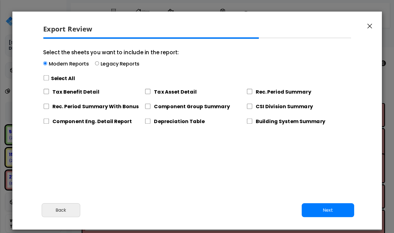
click at [56, 77] on label "Select All" at bounding box center [63, 78] width 24 height 7
click at [49, 77] on input "Select the sheets you want to include in the report: Modern Reports Legacy Repo…" at bounding box center [46, 77] width 6 height 5
checkbox input "true"
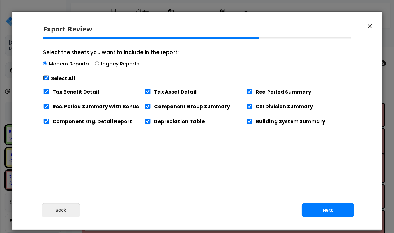
checkbox input "true"
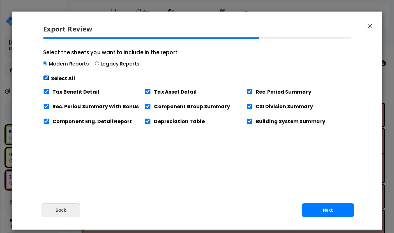
checkbox input "true"
click at [310, 204] on button "Next" at bounding box center [328, 210] width 52 height 14
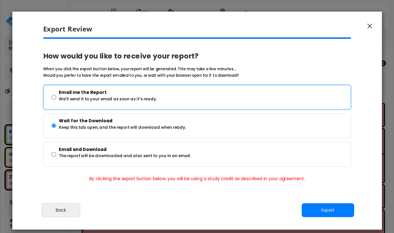
click at [176, 99] on div "Email me the Report We'll send it to your email as soon as it's ready." at bounding box center [200, 97] width 296 height 17
click at [56, 99] on input "Email me the Report We'll send it to your email as soon as it's ready." at bounding box center [53, 97] width 5 height 20
radio input "true"
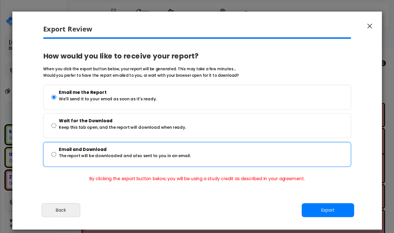
click at [176, 149] on p "Email and Download" at bounding box center [125, 149] width 132 height 7
click at [56, 149] on input "Email and Download The report will be downloaded and also sent to you in an ema…" at bounding box center [53, 154] width 5 height 20
radio input "true"
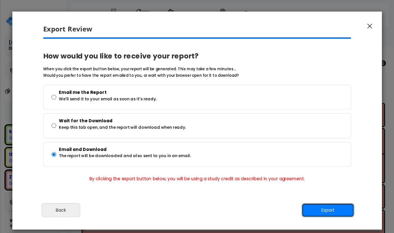
click at [310, 209] on button "Export" at bounding box center [328, 210] width 52 height 14
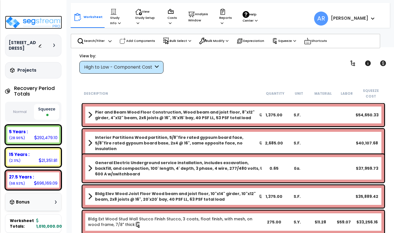
click at [39, 20] on img at bounding box center [33, 22] width 57 height 13
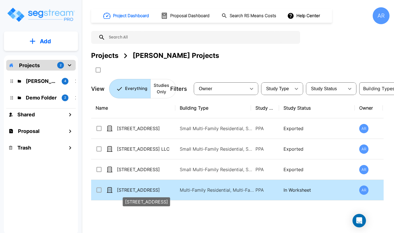
click at [139, 189] on p "[STREET_ADDRESS]" at bounding box center [145, 189] width 56 height 7
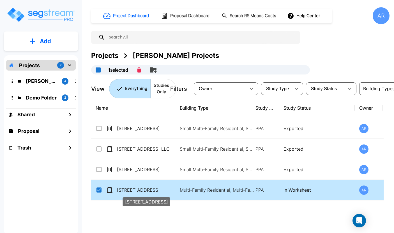
click at [139, 189] on p "[STREET_ADDRESS]" at bounding box center [145, 189] width 56 height 7
checkbox input "true"
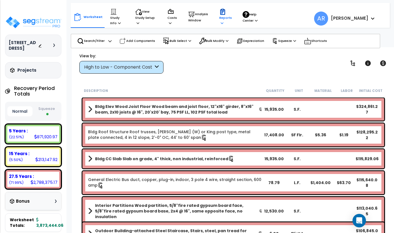
click at [224, 16] on p "Reports" at bounding box center [225, 16] width 13 height 17
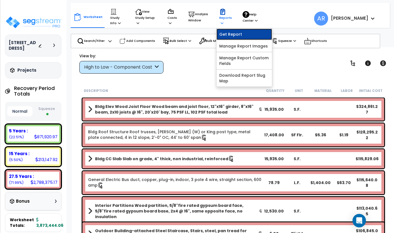
click at [244, 34] on link "Get Report" at bounding box center [245, 34] width 56 height 11
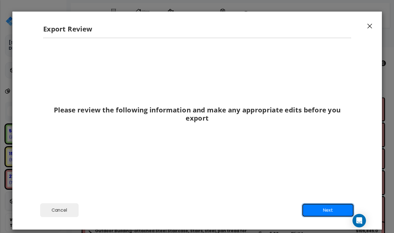
click at [333, 212] on button "Next" at bounding box center [328, 210] width 52 height 14
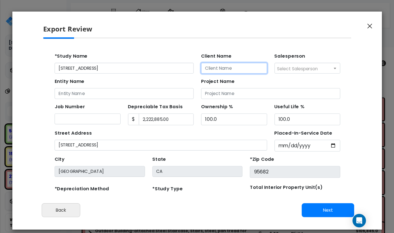
click at [199, 65] on input "Client Name" at bounding box center [216, 66] width 60 height 10
type input "[PERSON_NAME]"
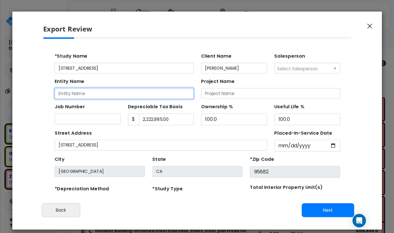
click at [160, 90] on input "Entity Name" at bounding box center [116, 89] width 127 height 10
type input "[STREET_ADDRESS] LLC"
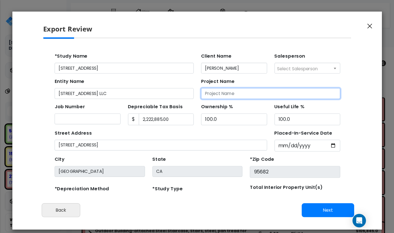
click at [202, 88] on input "Project Name" at bounding box center [249, 89] width 127 height 10
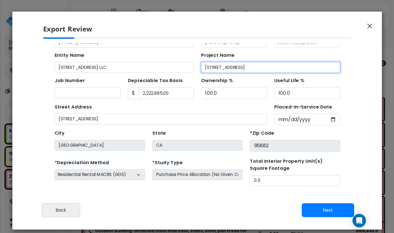
scroll to position [26, 0]
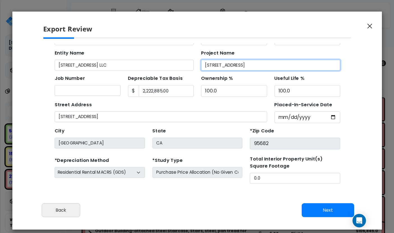
type input "[STREET_ADDRESS]"
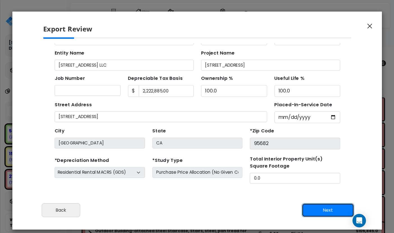
click at [321, 204] on button "Next" at bounding box center [328, 210] width 52 height 14
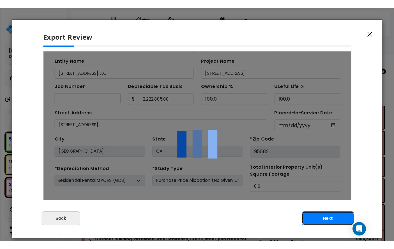
scroll to position [0, 0]
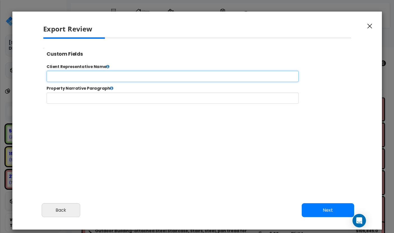
click at [163, 79] on input "text" at bounding box center [190, 80] width 287 height 13
type input "[PERSON_NAME]"
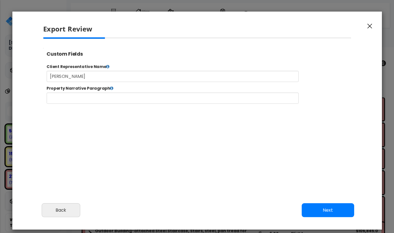
click at [335, 214] on button "Next" at bounding box center [328, 210] width 52 height 14
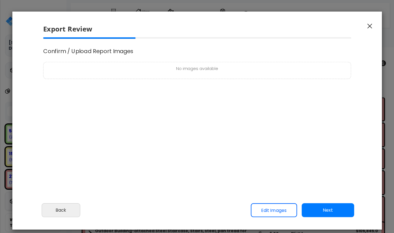
click at [317, 218] on div "Cancel Back Next Export Edit Images" at bounding box center [197, 213] width 370 height 31
click at [318, 215] on button "Next" at bounding box center [328, 210] width 52 height 14
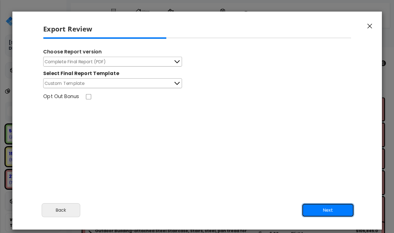
click at [309, 210] on button "Next" at bounding box center [328, 210] width 52 height 14
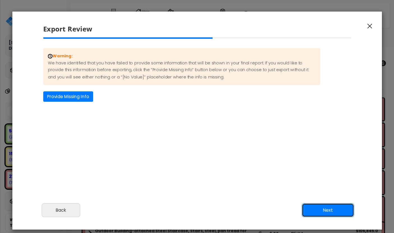
click at [310, 207] on button "Next" at bounding box center [328, 210] width 52 height 14
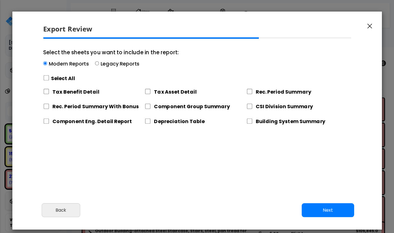
click at [59, 77] on label "Select All" at bounding box center [63, 78] width 24 height 7
click at [49, 77] on input "Select the sheets you want to include in the report: Modern Reports Legacy Repo…" at bounding box center [46, 77] width 6 height 5
checkbox input "true"
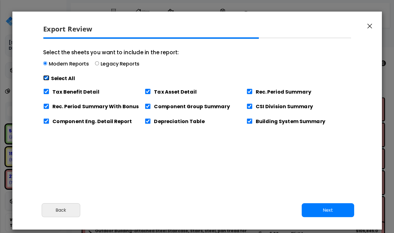
checkbox input "true"
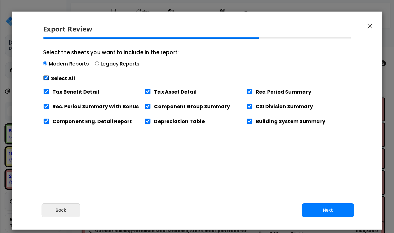
checkbox input "true"
click at [331, 204] on button "Next" at bounding box center [328, 210] width 52 height 14
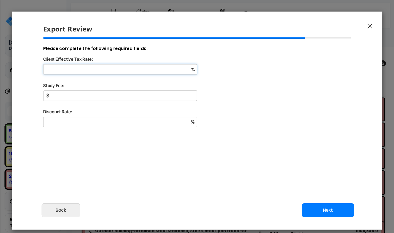
click at [136, 65] on input "Client Effective Tax Rate:" at bounding box center [120, 69] width 154 height 10
type input "34"
click at [78, 95] on input "Study Fee:" at bounding box center [120, 95] width 154 height 10
type input "7,000"
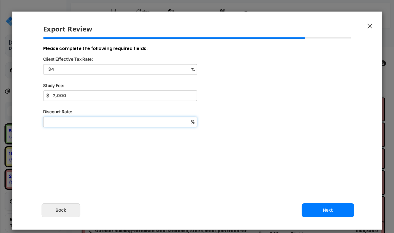
click at [81, 120] on input "Discount Rate:" at bounding box center [120, 121] width 154 height 10
type input "9"
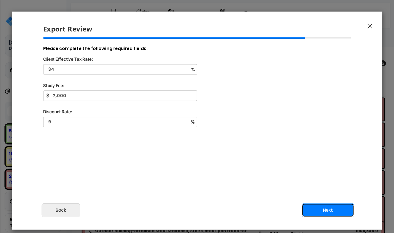
click at [312, 208] on button "Next" at bounding box center [328, 210] width 52 height 14
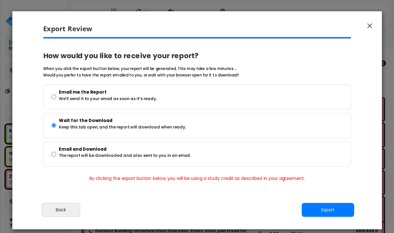
click at [248, 166] on div "How would you like to receive your report? When you click the export button bel…" at bounding box center [197, 111] width 317 height 148
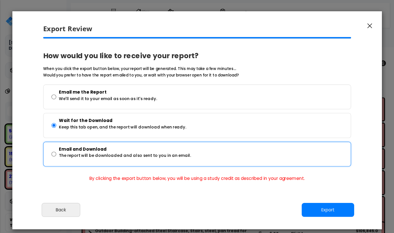
click at [246, 158] on div "Email and Download The report will be downloaded and also sent to you in an ema…" at bounding box center [200, 153] width 296 height 17
click at [56, 158] on input "Email and Download The report will be downloaded and also sent to you in an ema…" at bounding box center [53, 154] width 5 height 20
radio input "true"
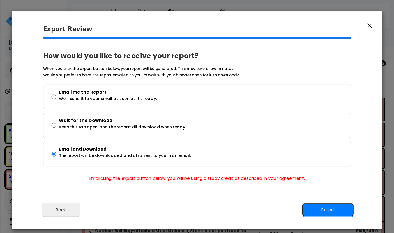
click at [327, 211] on button "Export" at bounding box center [328, 210] width 52 height 14
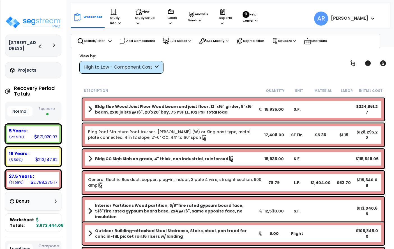
scroll to position [119, 0]
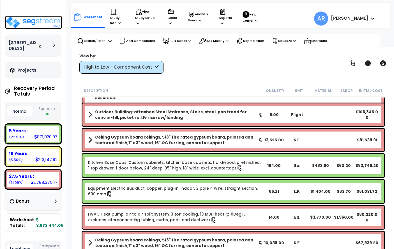
click at [53, 21] on img at bounding box center [33, 22] width 57 height 13
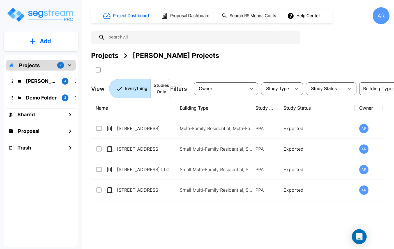
click at [359, 232] on div "Open Intercom Messenger" at bounding box center [359, 236] width 15 height 15
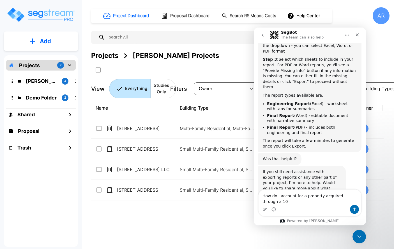
scroll to position [627, 0]
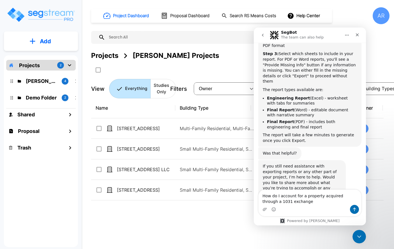
type textarea "How do I account for a property acquired through a 1031 exchange"
click at [353, 208] on icon "Send a message…" at bounding box center [355, 209] width 4 height 4
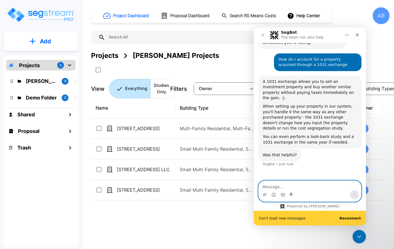
scroll to position [782, 0]
